Goal: Task Accomplishment & Management: Complete application form

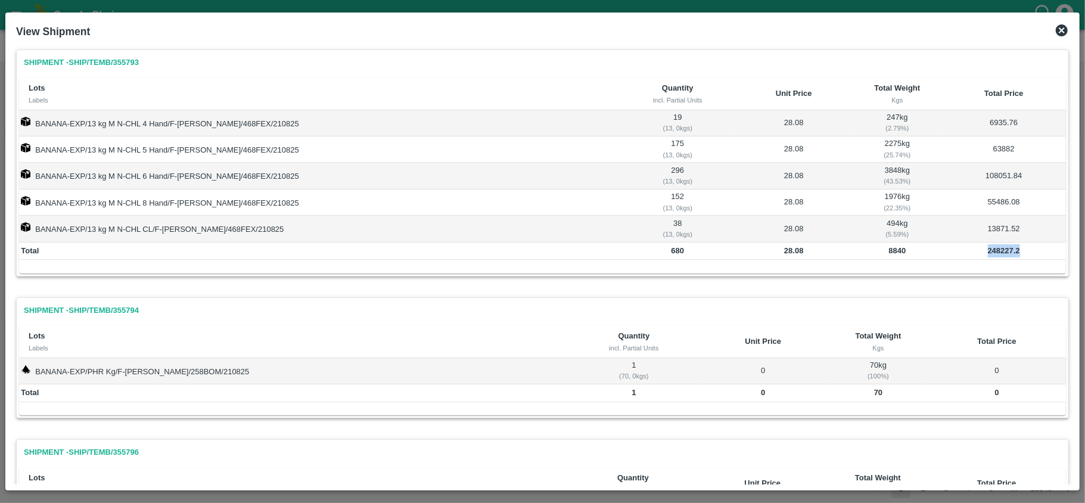
click at [1063, 27] on icon at bounding box center [1062, 30] width 12 height 12
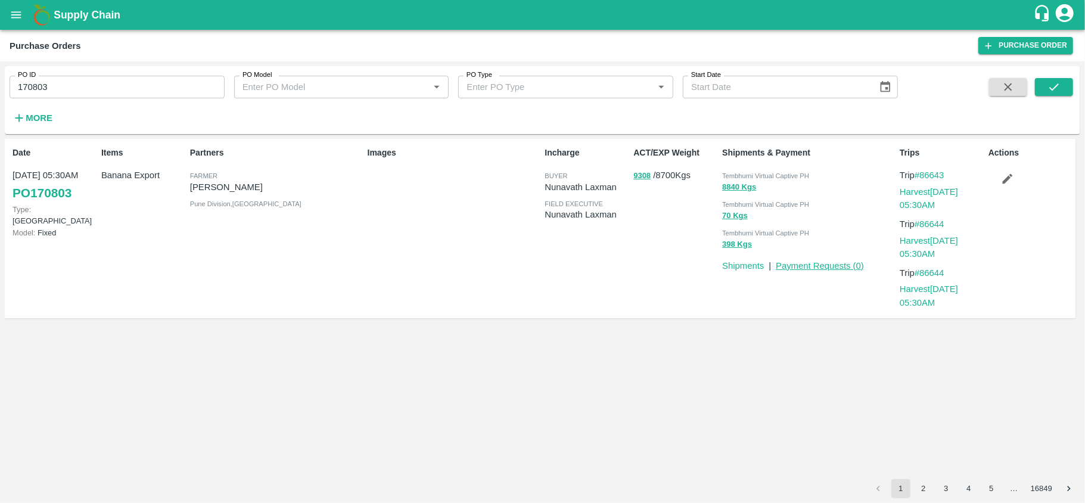
click at [802, 265] on link "Payment Requests ( 0 )" at bounding box center [820, 266] width 88 height 10
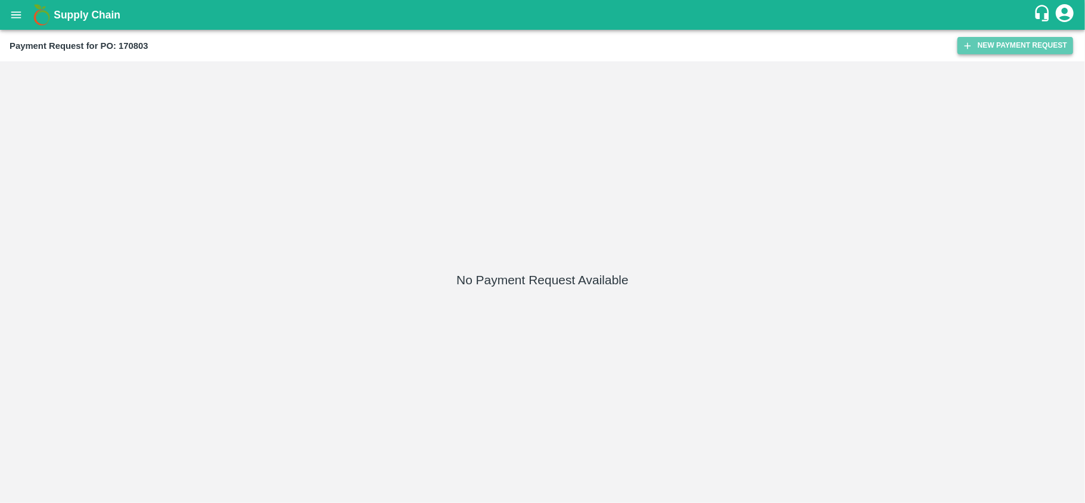
click at [1000, 42] on button "New Payment Request" at bounding box center [1015, 45] width 116 height 17
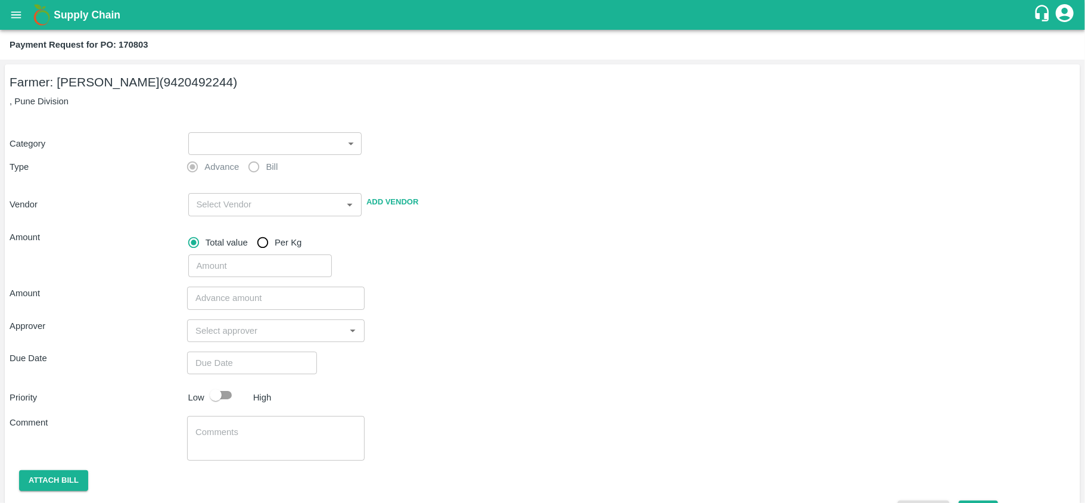
click at [251, 167] on label "Bill" at bounding box center [260, 167] width 36 height 24
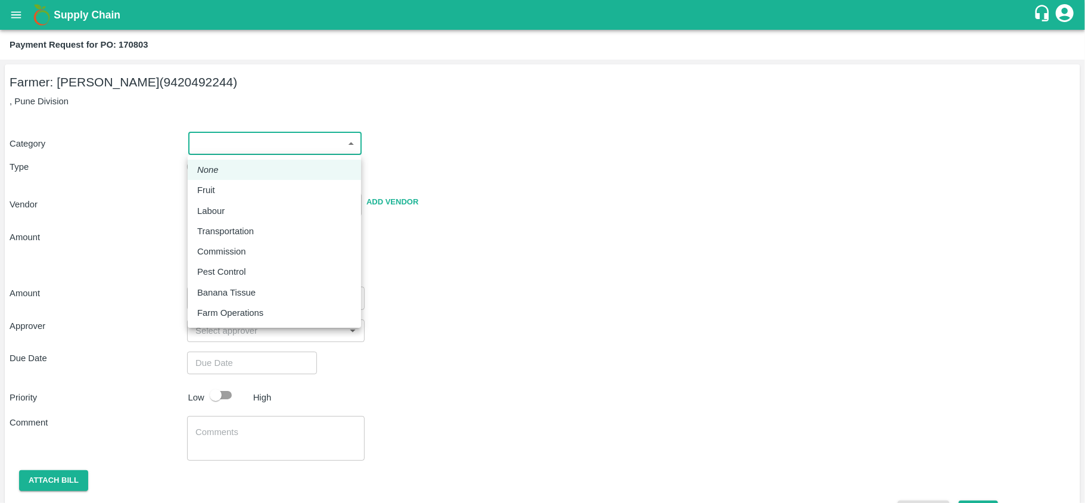
click at [322, 153] on body "Supply Chain Payment Request for PO: 170803 Farmer: [PERSON_NAME] (9420492244) …" at bounding box center [542, 251] width 1085 height 503
click at [217, 191] on div "Fruit" at bounding box center [209, 189] width 24 height 13
type input "1"
type input "Sharada Ramesh Shinde - 9420492244(Farmer)"
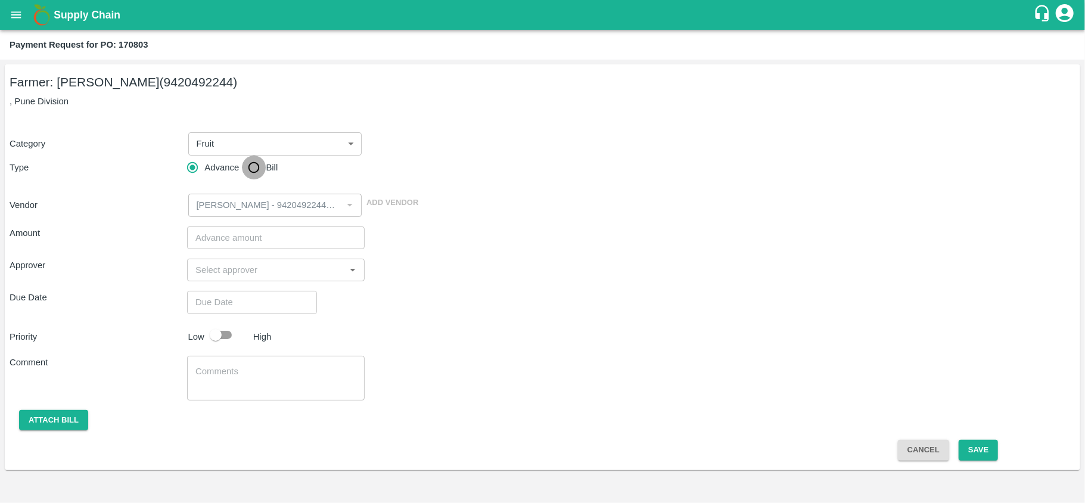
click at [251, 167] on input "Bill" at bounding box center [254, 167] width 24 height 24
radio input "true"
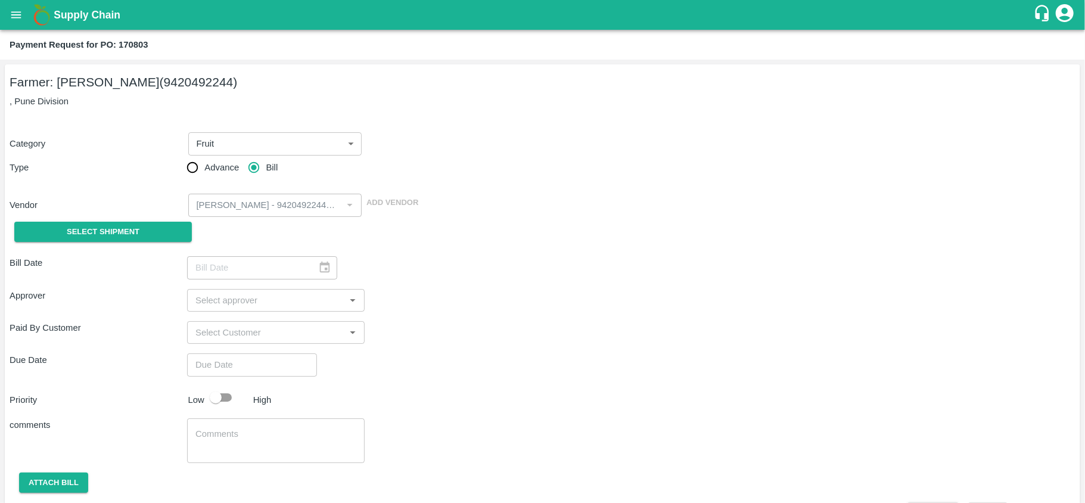
scroll to position [35, 0]
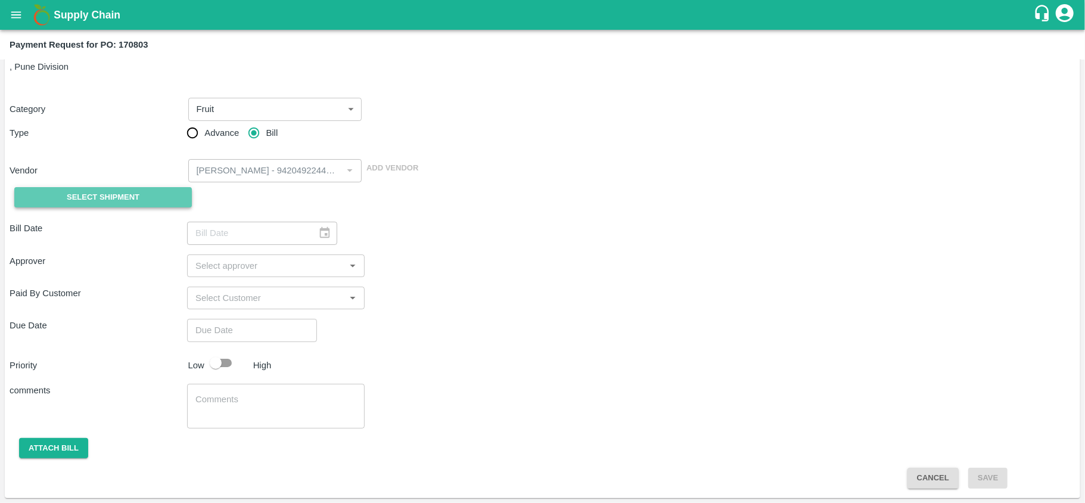
click at [113, 191] on span "Select Shipment" at bounding box center [103, 198] width 73 height 14
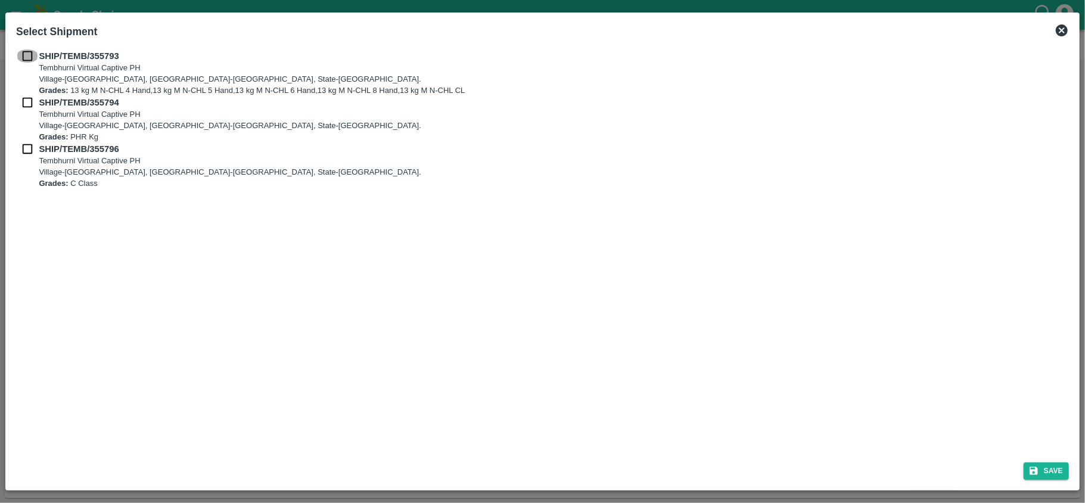
click at [27, 55] on input "checkbox" at bounding box center [27, 55] width 23 height 13
checkbox input "true"
click at [23, 102] on input "checkbox" at bounding box center [27, 102] width 23 height 13
checkbox input "true"
click at [27, 151] on input "checkbox" at bounding box center [27, 148] width 23 height 13
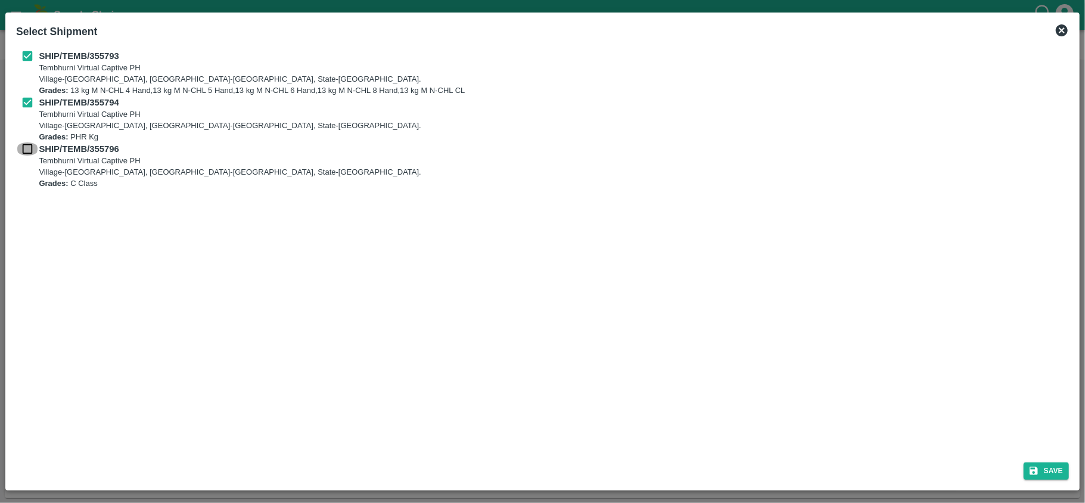
checkbox input "true"
click at [1040, 472] on button "Save" at bounding box center [1045, 470] width 45 height 17
type input "21/08/2025"
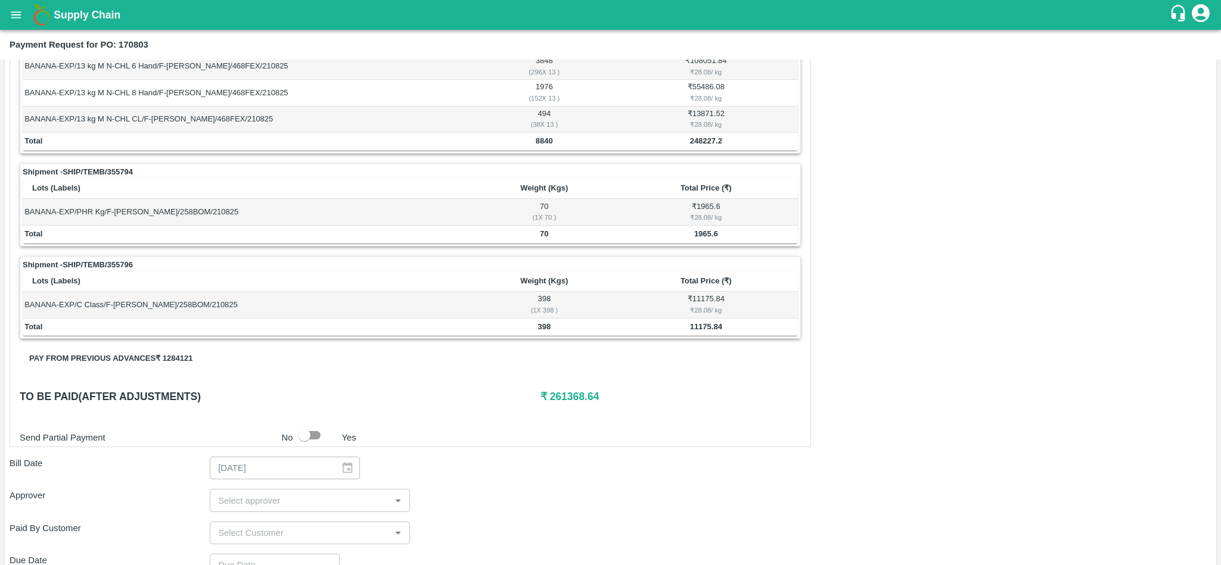
scroll to position [0, 0]
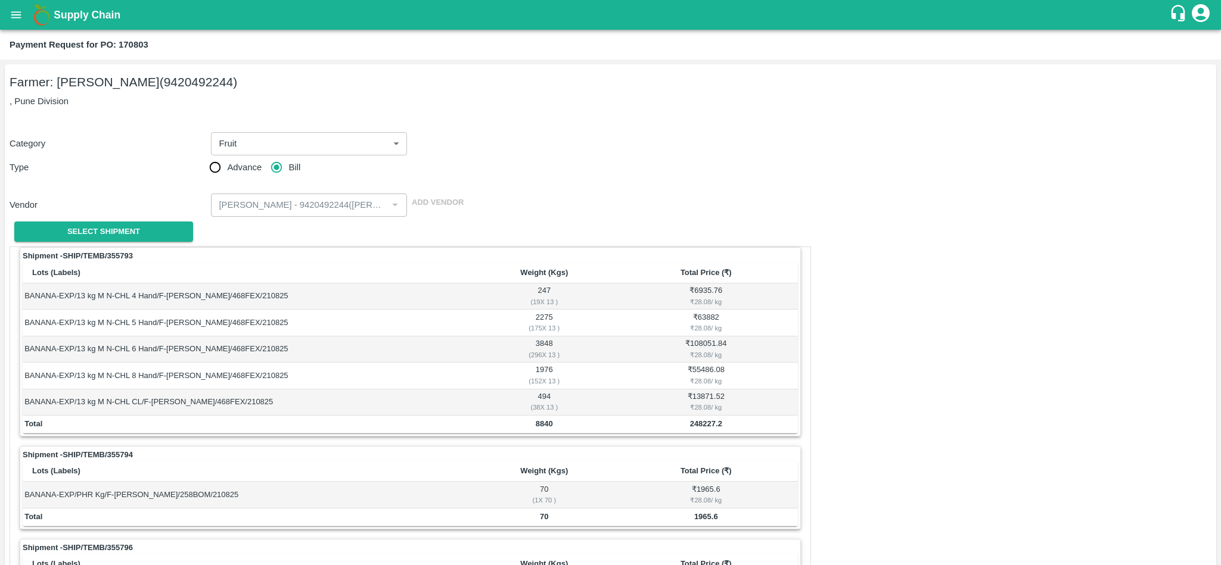
click at [141, 45] on b "Payment Request for PO: 170803" at bounding box center [79, 45] width 139 height 10
copy b "170803"
